Goal: Information Seeking & Learning: Learn about a topic

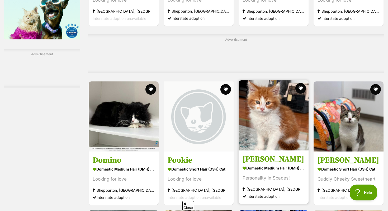
click at [278, 106] on img at bounding box center [274, 115] width 70 height 70
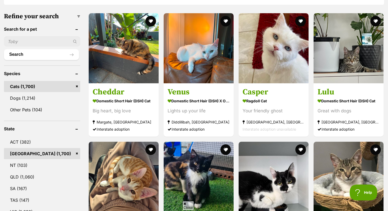
scroll to position [159, 0]
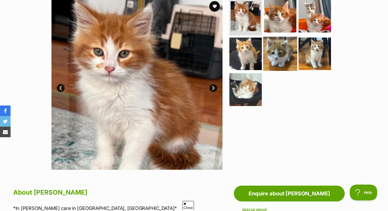
click at [293, 61] on img at bounding box center [280, 53] width 34 height 34
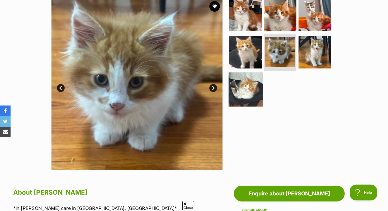
click at [246, 89] on img at bounding box center [245, 89] width 34 height 34
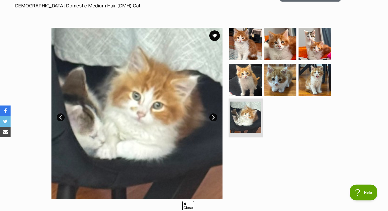
scroll to position [62, 0]
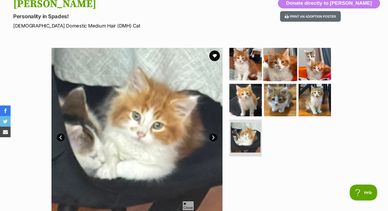
click at [275, 80] on link at bounding box center [280, 79] width 34 height 6
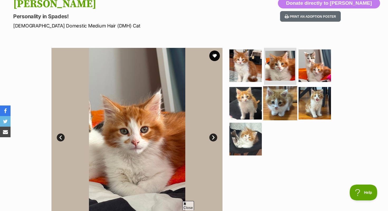
click at [270, 106] on img at bounding box center [280, 103] width 34 height 34
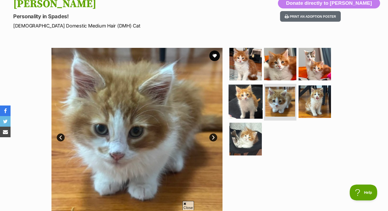
click at [254, 108] on img at bounding box center [245, 101] width 34 height 34
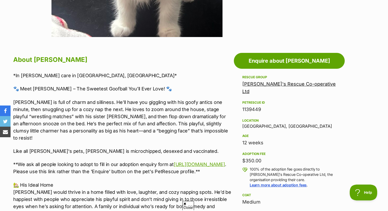
scroll to position [245, 0]
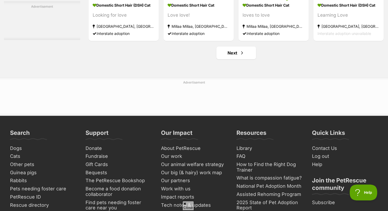
scroll to position [2524, 0]
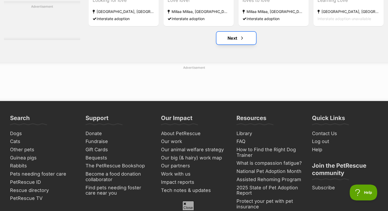
click at [226, 44] on link "Next" at bounding box center [236, 38] width 40 height 13
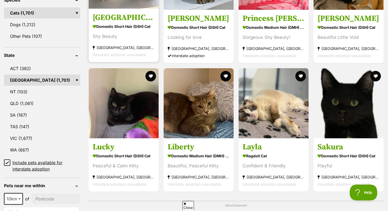
scroll to position [232, 0]
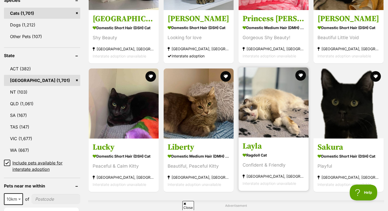
click at [252, 105] on img at bounding box center [274, 102] width 70 height 70
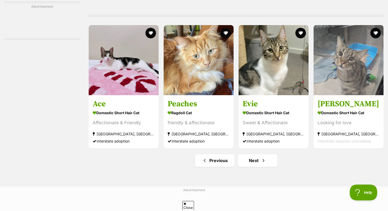
scroll to position [2414, 0]
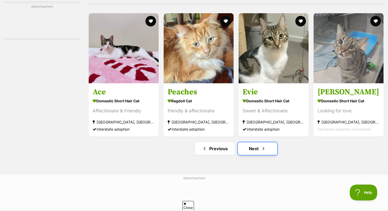
click at [268, 155] on link "Next" at bounding box center [258, 148] width 40 height 13
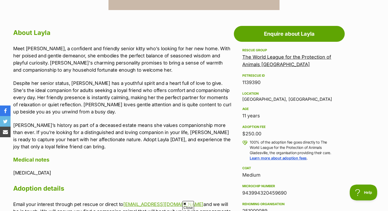
scroll to position [271, 0]
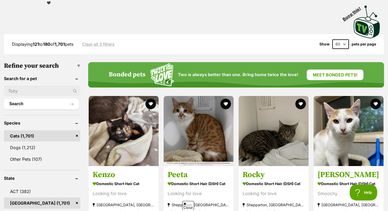
scroll to position [111, 0]
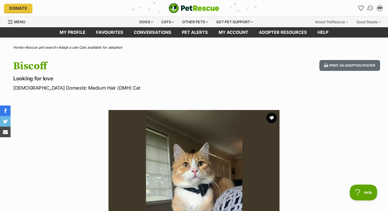
click at [371, 7] on img "Conversations" at bounding box center [370, 8] width 7 height 7
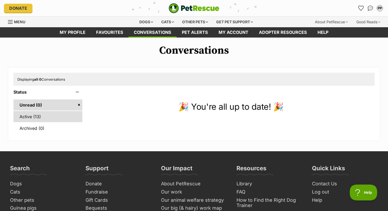
click at [49, 120] on link "Active (13)" at bounding box center [47, 116] width 69 height 11
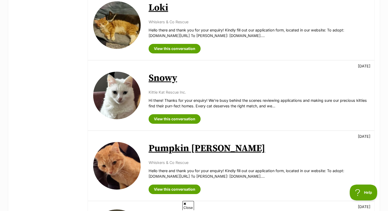
scroll to position [219, 0]
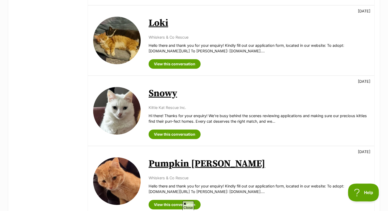
click at [359, 189] on span "Help" at bounding box center [361, 191] width 27 height 4
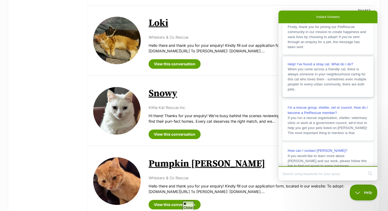
scroll to position [88, 0]
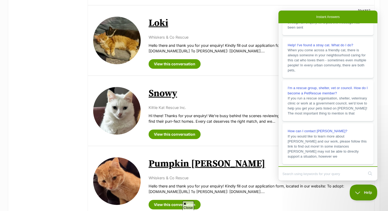
click at [319, 192] on p "Hello there and thank you for your enquiry! Kindly fill out our application for…" at bounding box center [259, 188] width 220 height 11
click at [236, 98] on h2 "Snowy" at bounding box center [259, 94] width 220 height 12
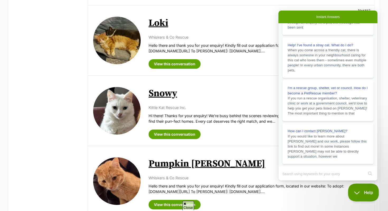
click at [363, 196] on button "Help" at bounding box center [361, 191] width 27 height 16
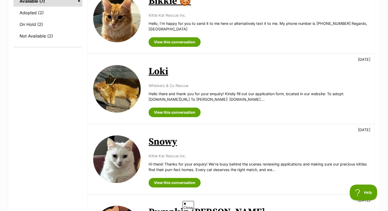
scroll to position [171, 0]
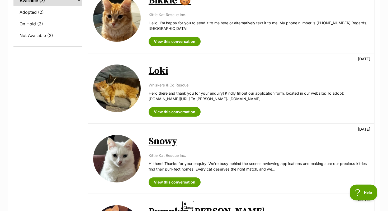
click at [116, 102] on img at bounding box center [116, 87] width 47 height 47
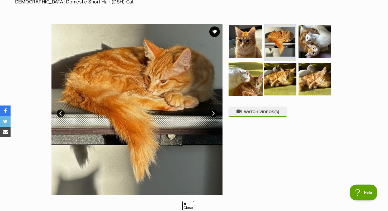
click at [245, 77] on img at bounding box center [245, 79] width 34 height 34
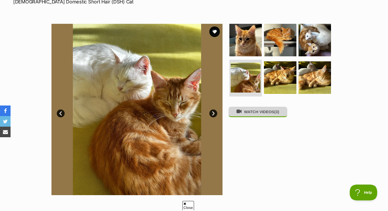
click at [266, 117] on button "WATCH VIDEOS (3)" at bounding box center [257, 111] width 59 height 10
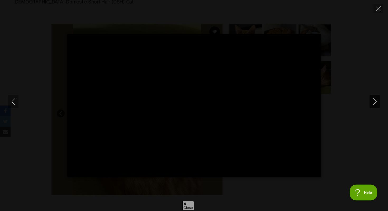
type input "100"
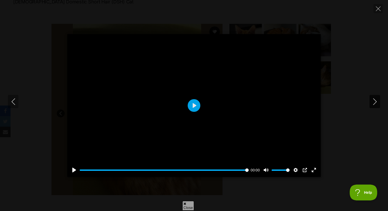
click at [374, 104] on icon "Next" at bounding box center [374, 101] width 3 height 7
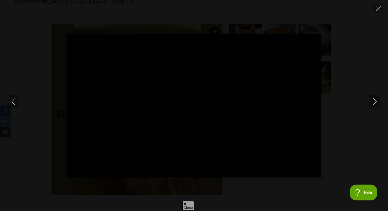
type input "100"
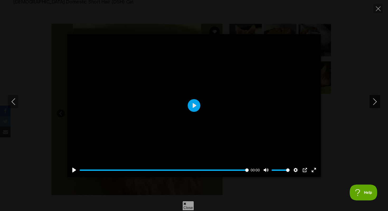
click at [375, 104] on icon "Next" at bounding box center [374, 101] width 7 height 7
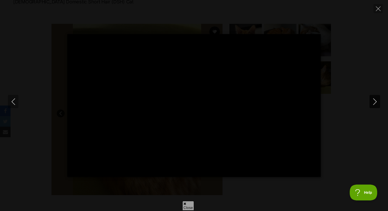
type input "100"
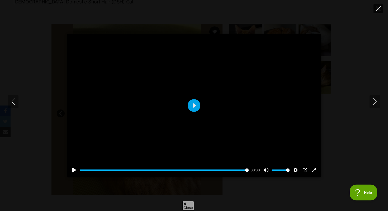
click at [377, 12] on button "Close" at bounding box center [377, 8] width 9 height 9
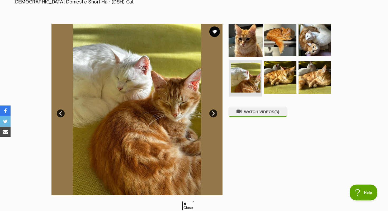
click at [247, 46] on img at bounding box center [245, 40] width 34 height 34
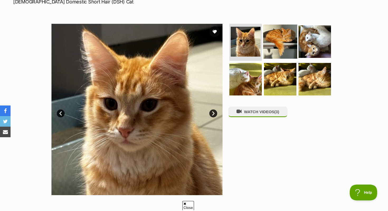
click at [276, 40] on img at bounding box center [280, 42] width 34 height 34
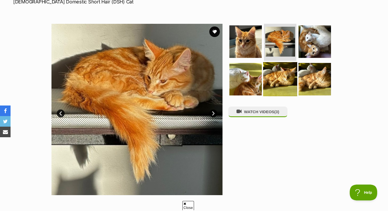
click at [277, 71] on img at bounding box center [280, 79] width 34 height 34
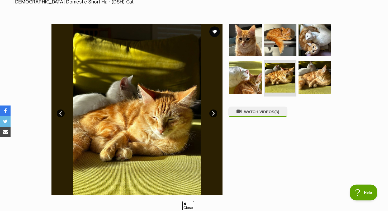
click at [262, 82] on ul at bounding box center [282, 61] width 108 height 75
click at [309, 78] on img at bounding box center [315, 77] width 34 height 34
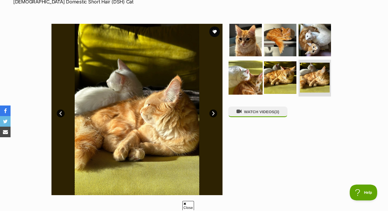
click at [235, 87] on img at bounding box center [245, 77] width 34 height 34
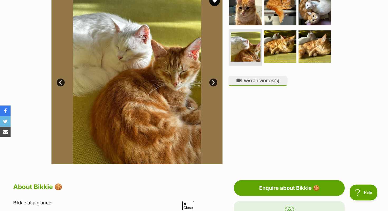
scroll to position [114, 0]
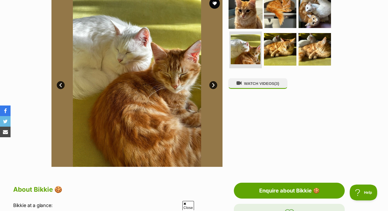
click at [251, 23] on img at bounding box center [245, 12] width 34 height 34
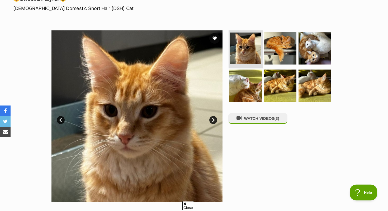
scroll to position [75, 0]
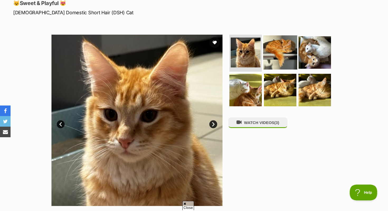
click at [275, 50] on img at bounding box center [280, 52] width 34 height 34
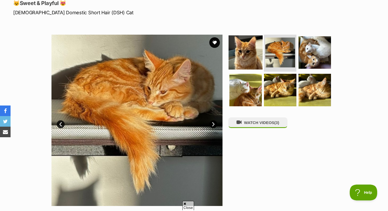
click at [256, 57] on img at bounding box center [245, 52] width 34 height 34
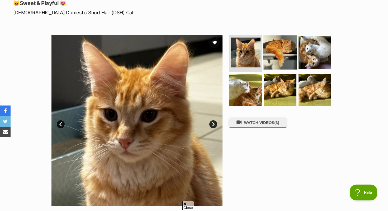
click at [280, 63] on img at bounding box center [280, 52] width 34 height 34
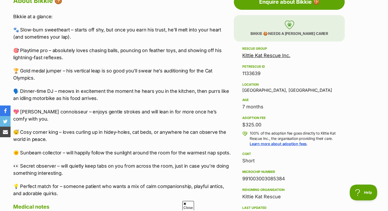
scroll to position [302, 0]
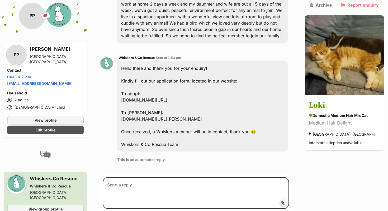
scroll to position [167, 0]
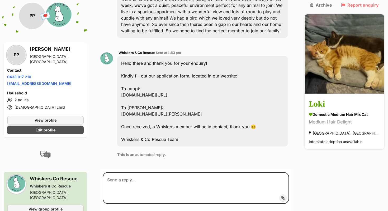
click at [328, 73] on img at bounding box center [344, 53] width 79 height 79
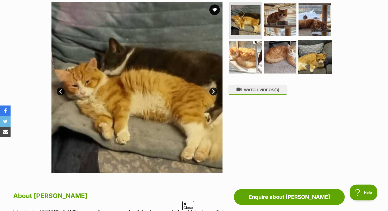
click at [315, 55] on img at bounding box center [315, 57] width 34 height 34
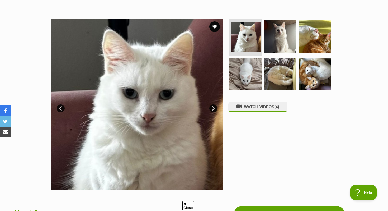
scroll to position [89, 0]
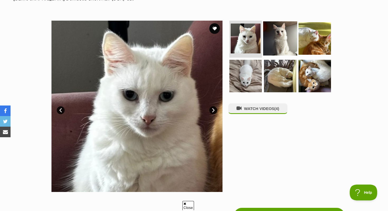
click at [278, 31] on img at bounding box center [280, 38] width 34 height 34
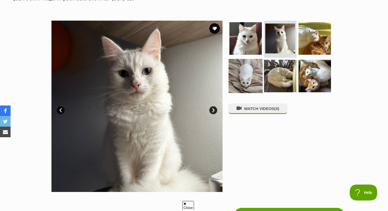
click at [241, 77] on img at bounding box center [245, 76] width 34 height 34
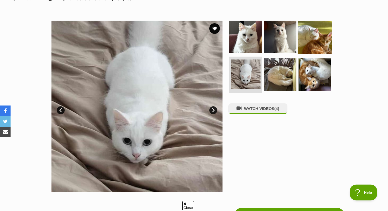
click at [318, 45] on img at bounding box center [315, 37] width 34 height 34
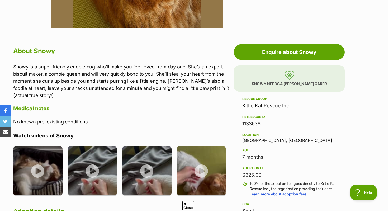
scroll to position [0, 0]
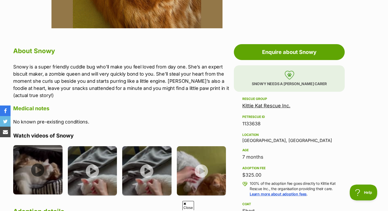
click at [46, 161] on img at bounding box center [37, 169] width 49 height 49
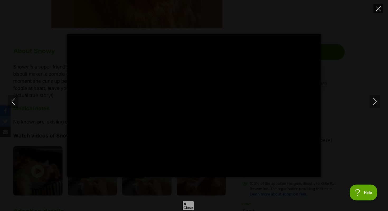
click at [378, 8] on icon "Close" at bounding box center [378, 8] width 5 height 5
type input "50.88"
